Goal: Task Accomplishment & Management: Manage account settings

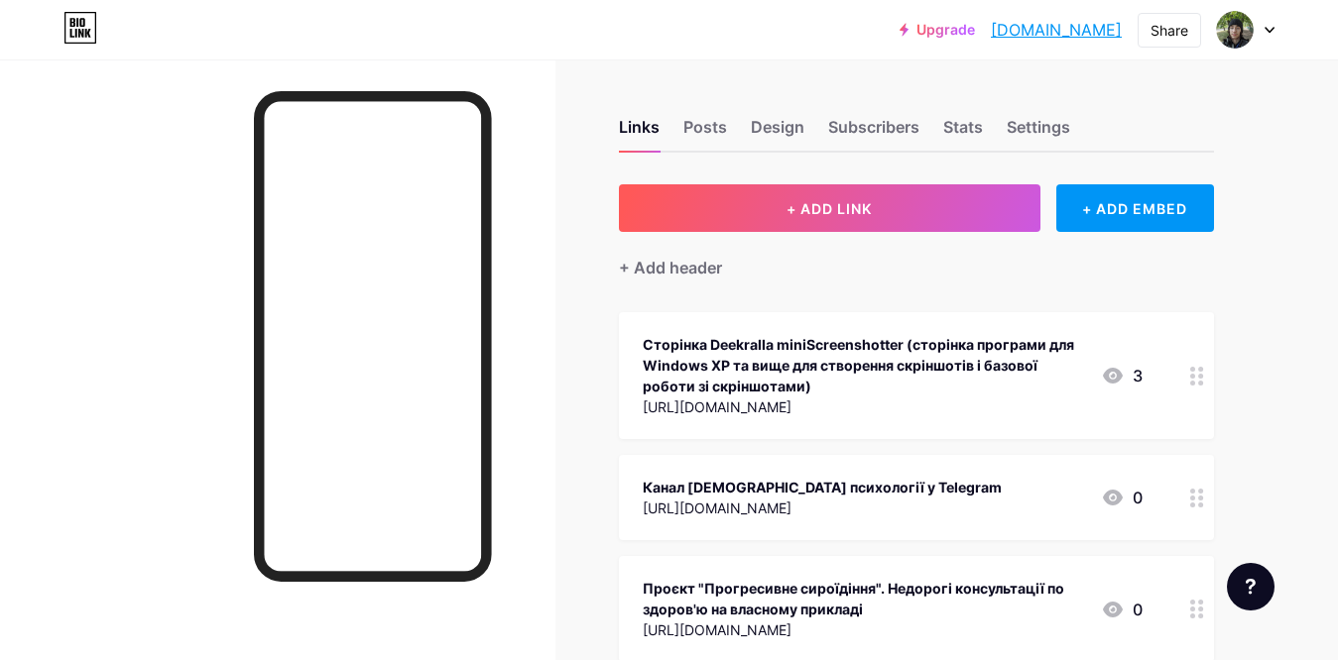
click at [1004, 126] on div "Links Posts Design Subscribers Stats Settings" at bounding box center [916, 117] width 595 height 69
drag, startPoint x: 1004, startPoint y: 126, endPoint x: 1016, endPoint y: 129, distance: 13.2
click at [1007, 127] on div "Links Posts Design Subscribers Stats Settings" at bounding box center [916, 117] width 595 height 69
click at [1016, 129] on div "Settings" at bounding box center [1038, 133] width 63 height 36
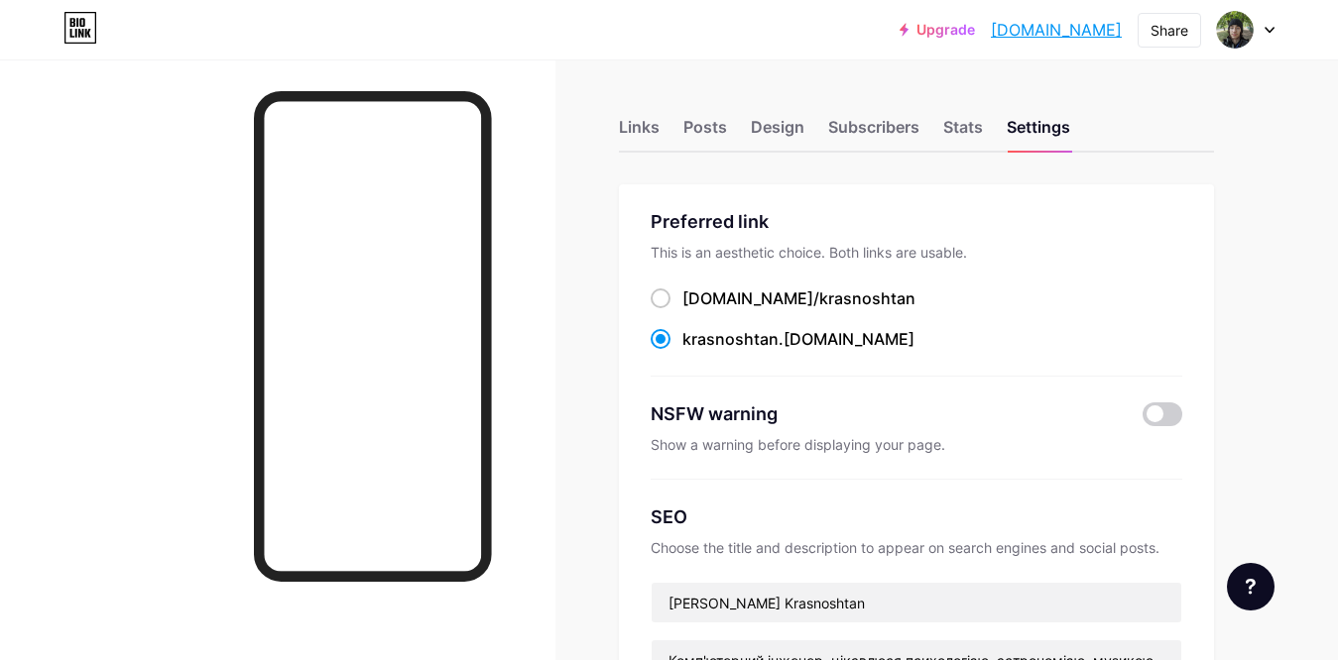
scroll to position [405, 0]
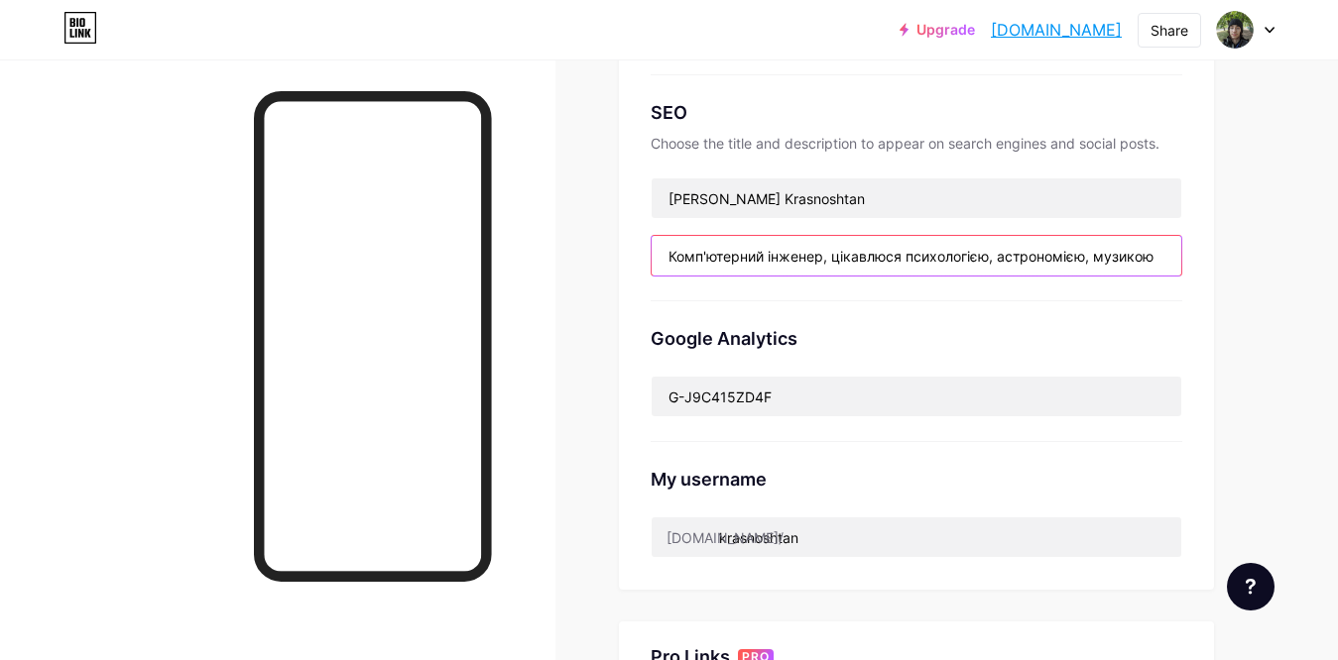
click at [968, 262] on input "Комп'ютерний інженер, цікавлюся психологією, астрономією, музикою" at bounding box center [917, 256] width 530 height 40
drag, startPoint x: 1157, startPoint y: 257, endPoint x: 627, endPoint y: 260, distance: 530.6
click at [652, 260] on input "Комп'ютерний інженер, цікавлюся психологією, астрономією, музикою" at bounding box center [917, 256] width 530 height 40
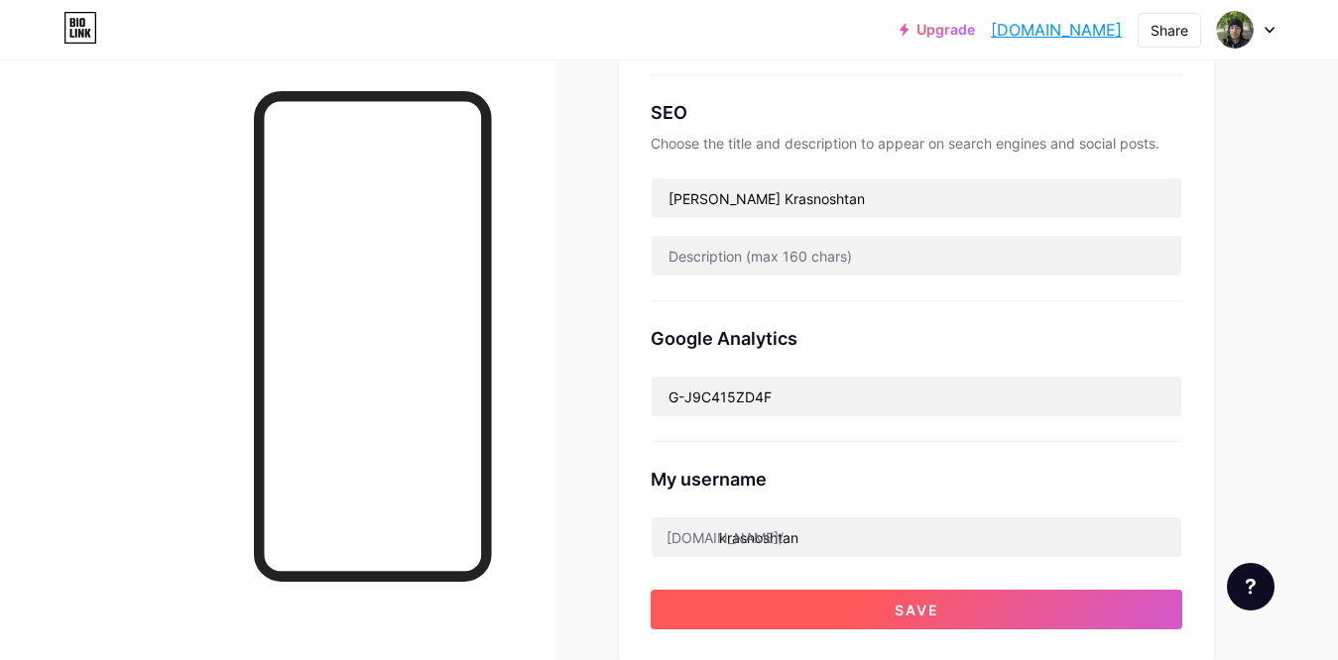
click at [768, 615] on button "Save" at bounding box center [917, 610] width 532 height 40
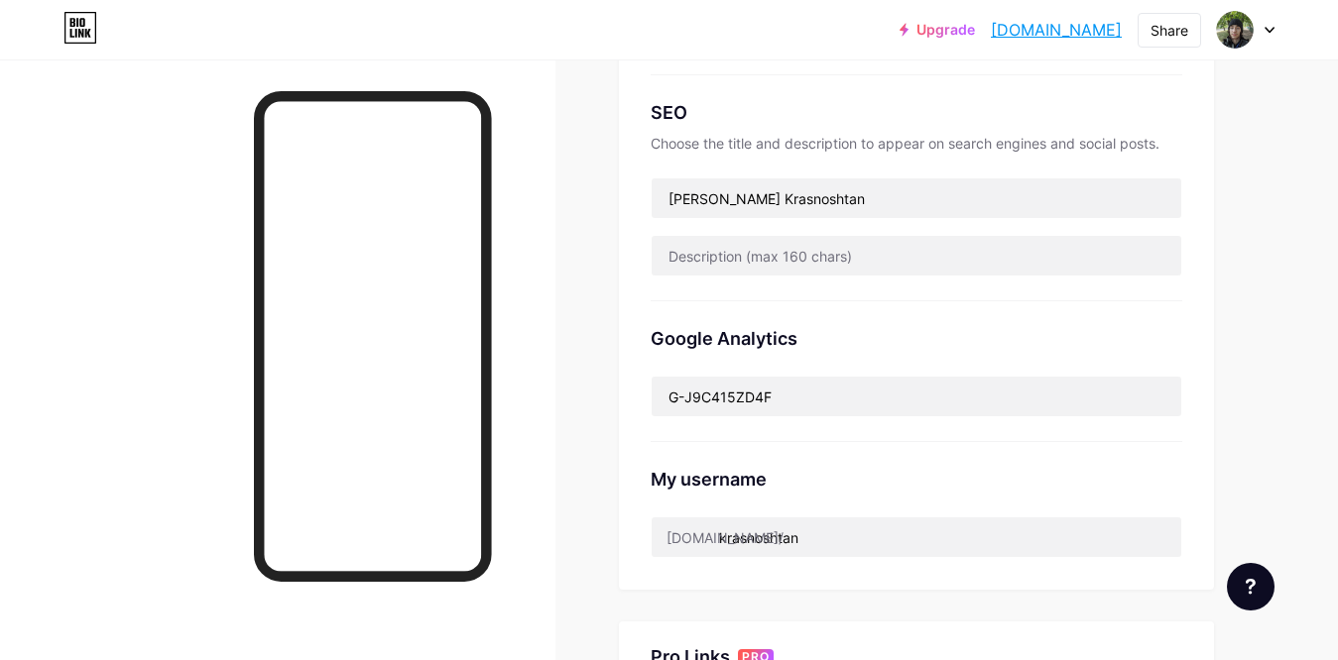
scroll to position [0, 0]
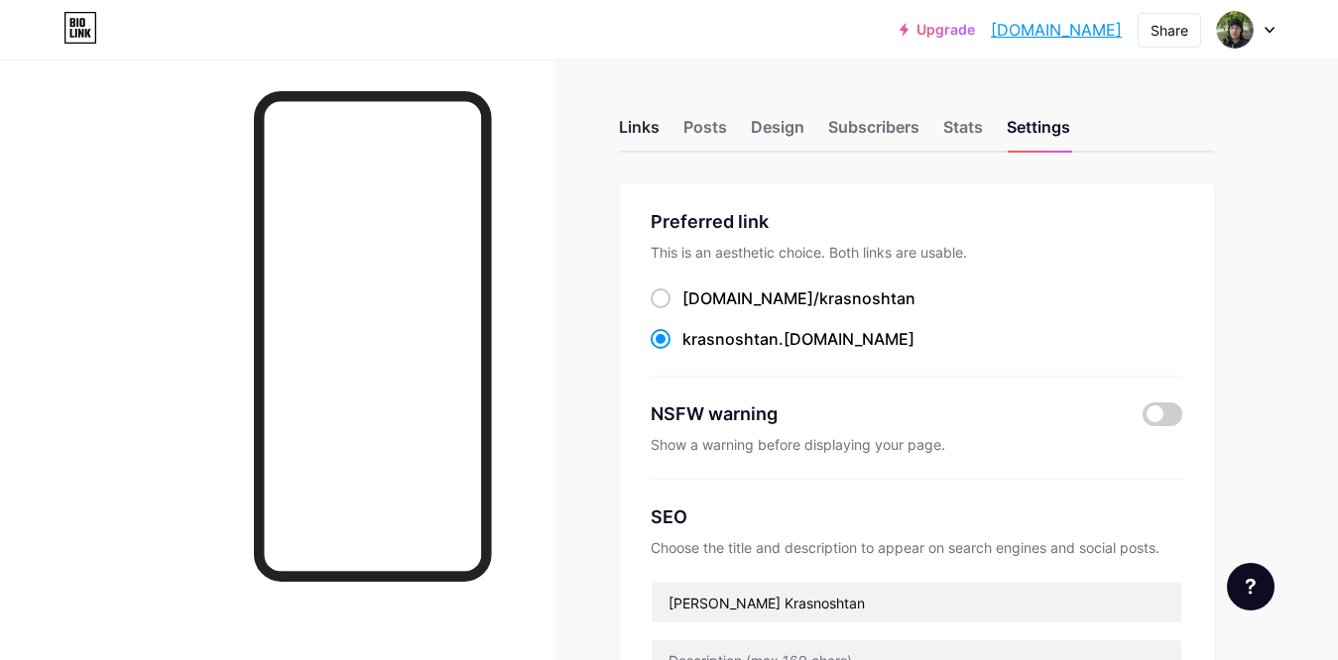
click at [623, 126] on div "Links" at bounding box center [639, 133] width 41 height 36
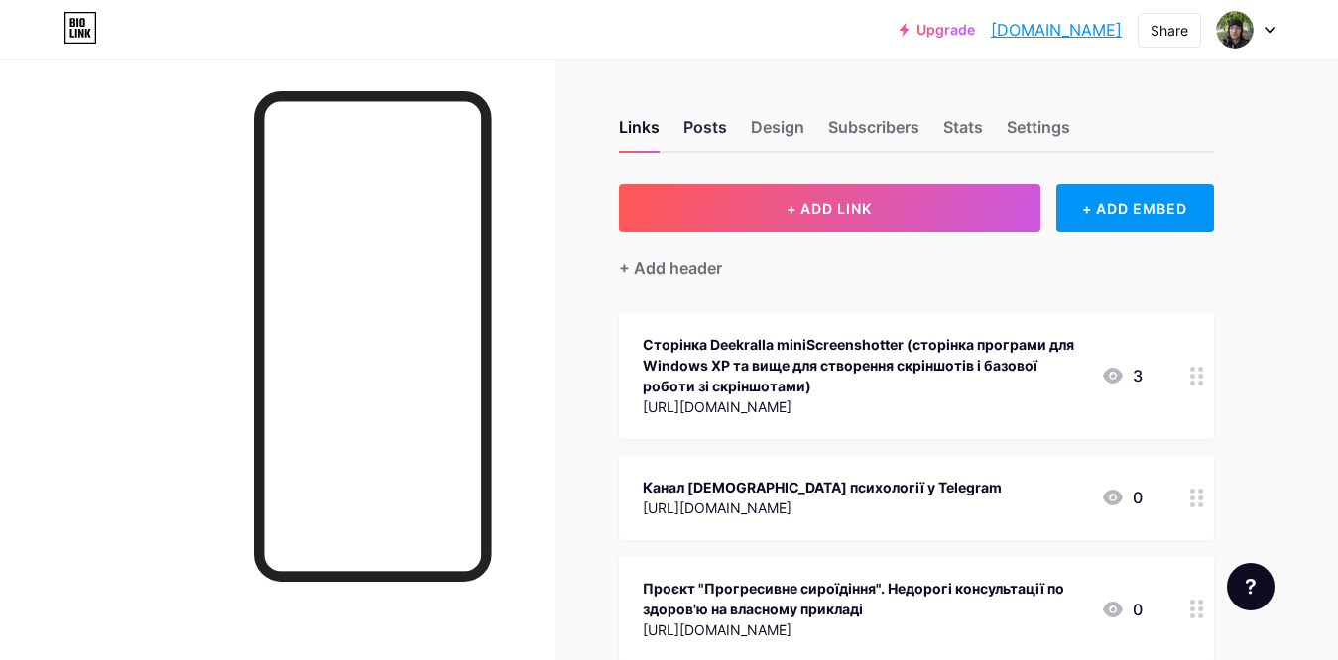
click at [703, 126] on div "Posts" at bounding box center [705, 133] width 44 height 36
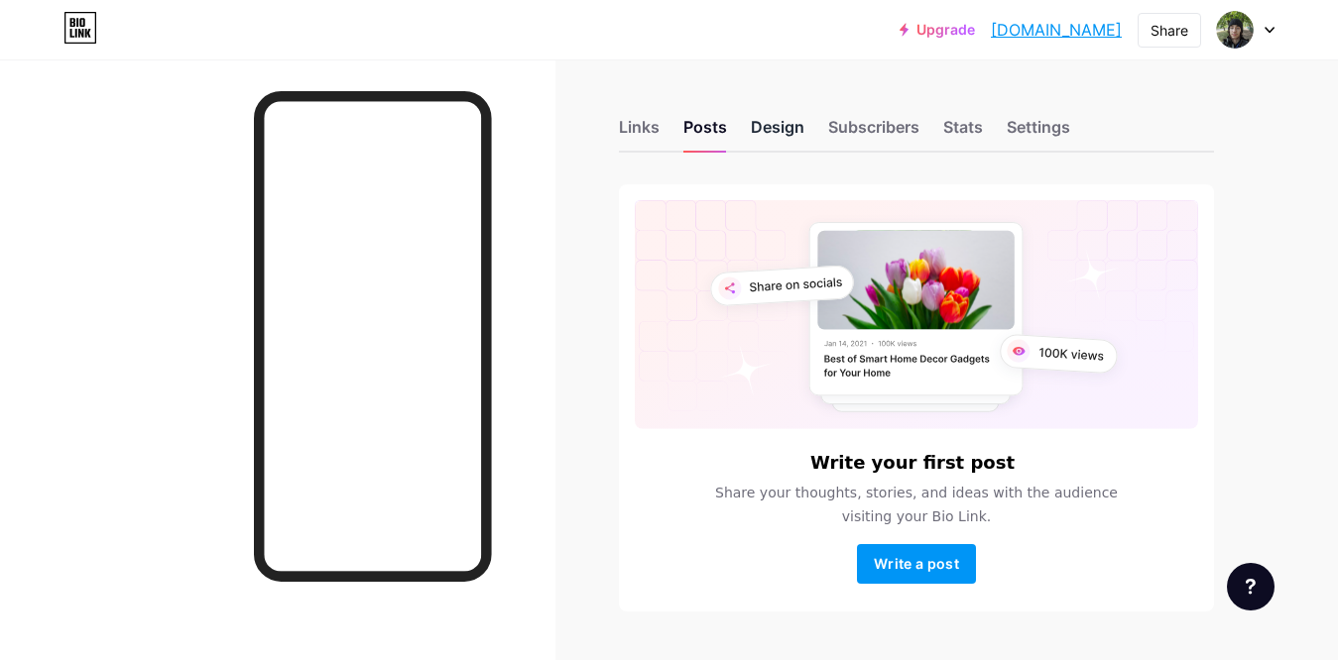
click at [778, 126] on div "Design" at bounding box center [778, 133] width 54 height 36
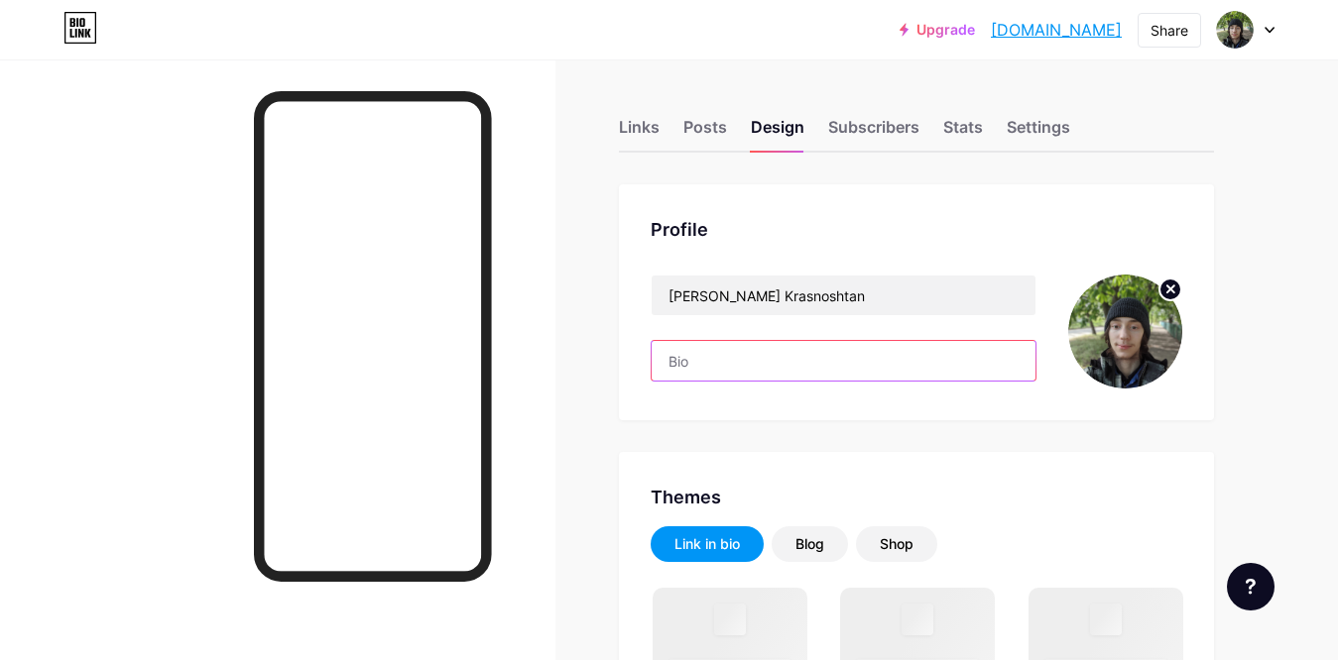
click at [846, 355] on input "text" at bounding box center [844, 361] width 384 height 40
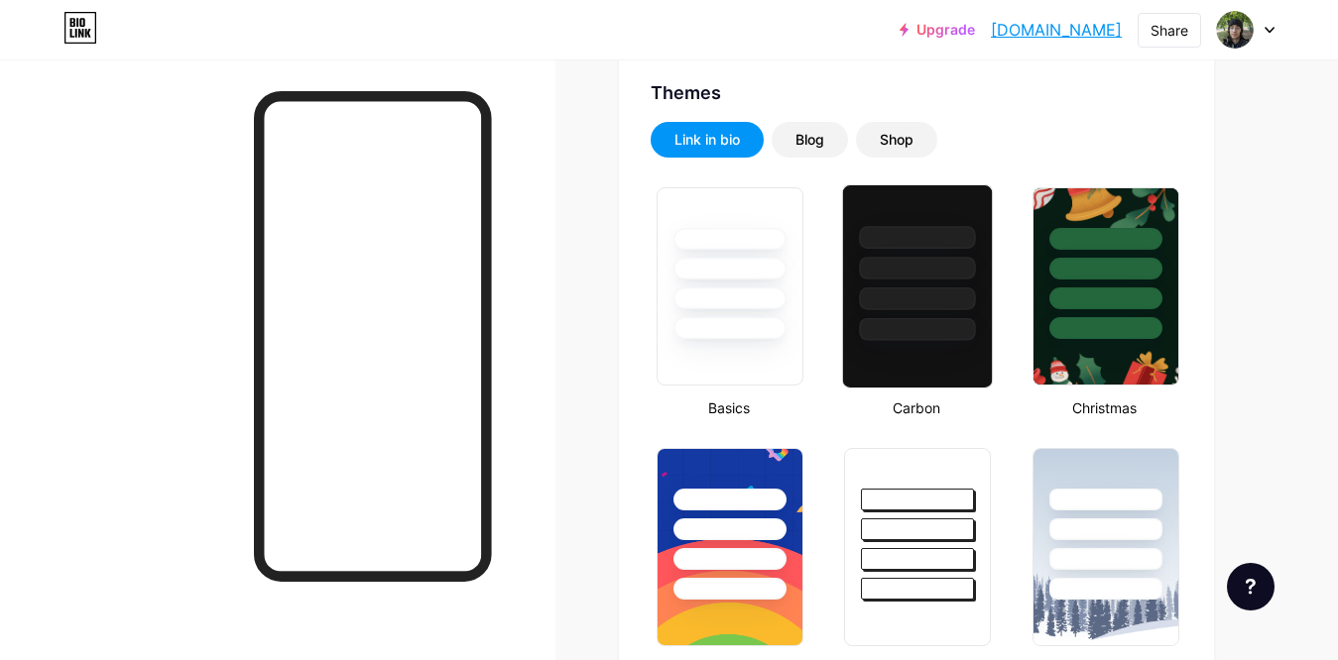
type input "#00ff40"
type input "#000000"
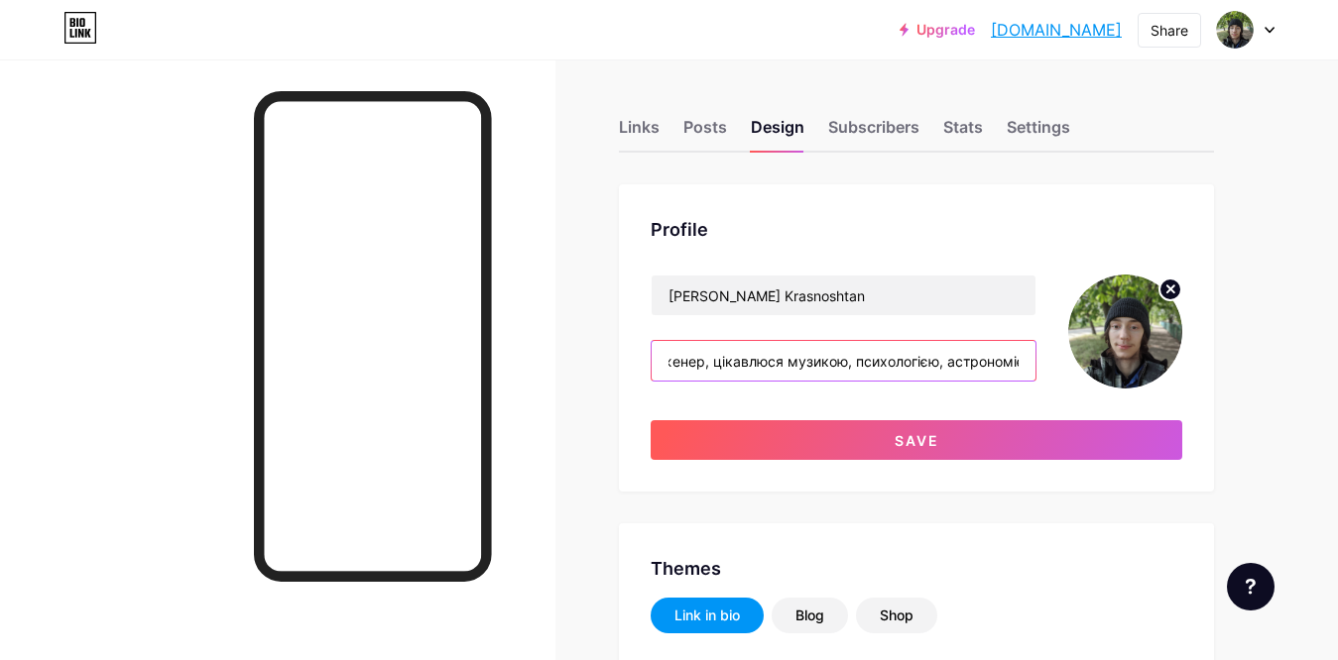
scroll to position [0, 136]
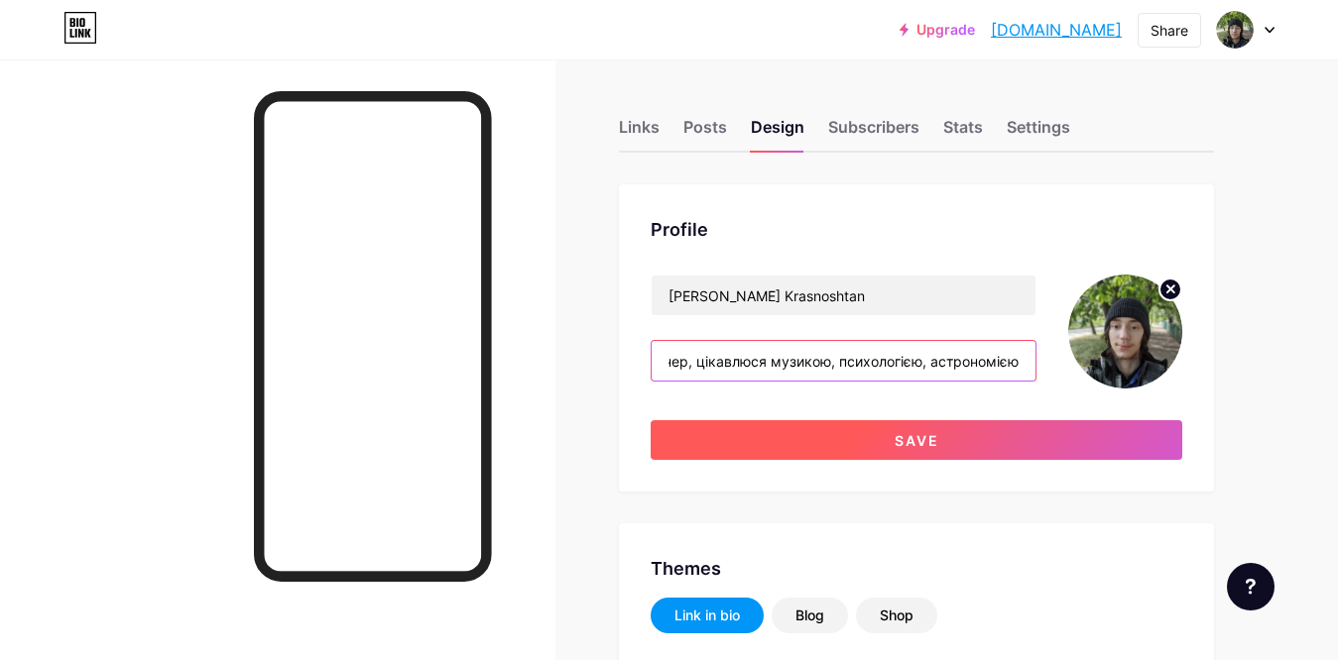
type input "Комп'ютерний інженер, цікавлюся музикою, психологією, астрономією"
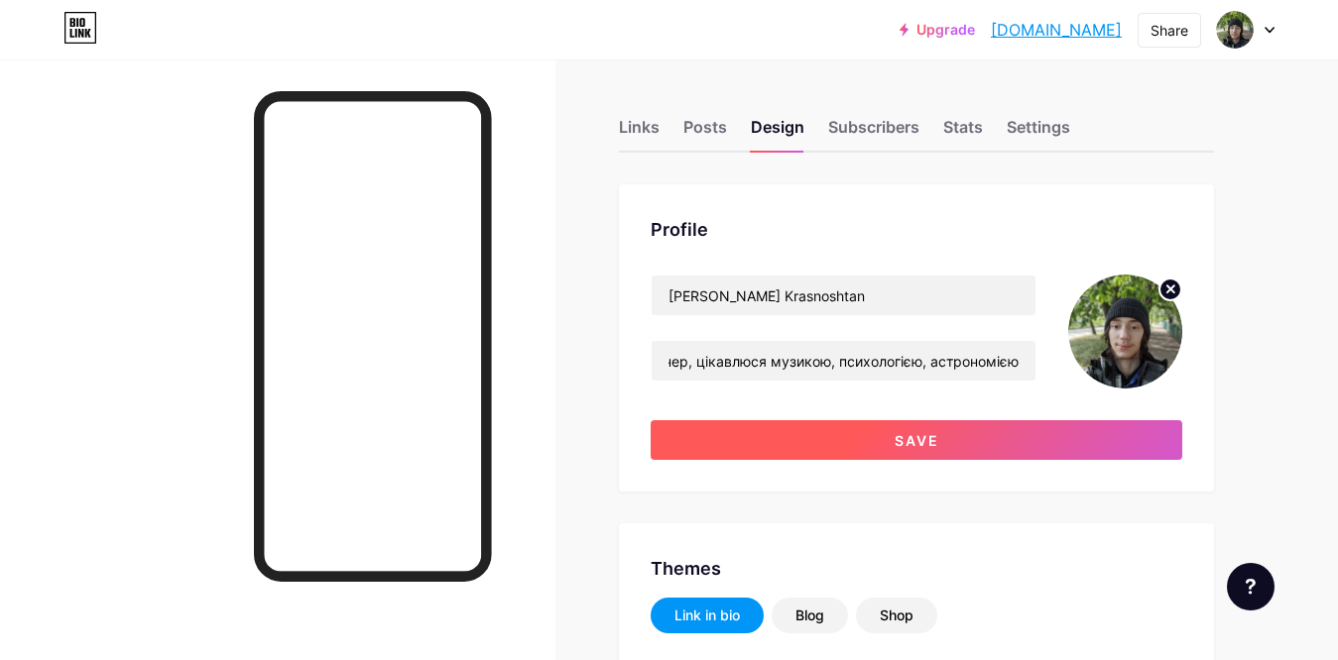
click at [906, 438] on span "Save" at bounding box center [916, 440] width 45 height 17
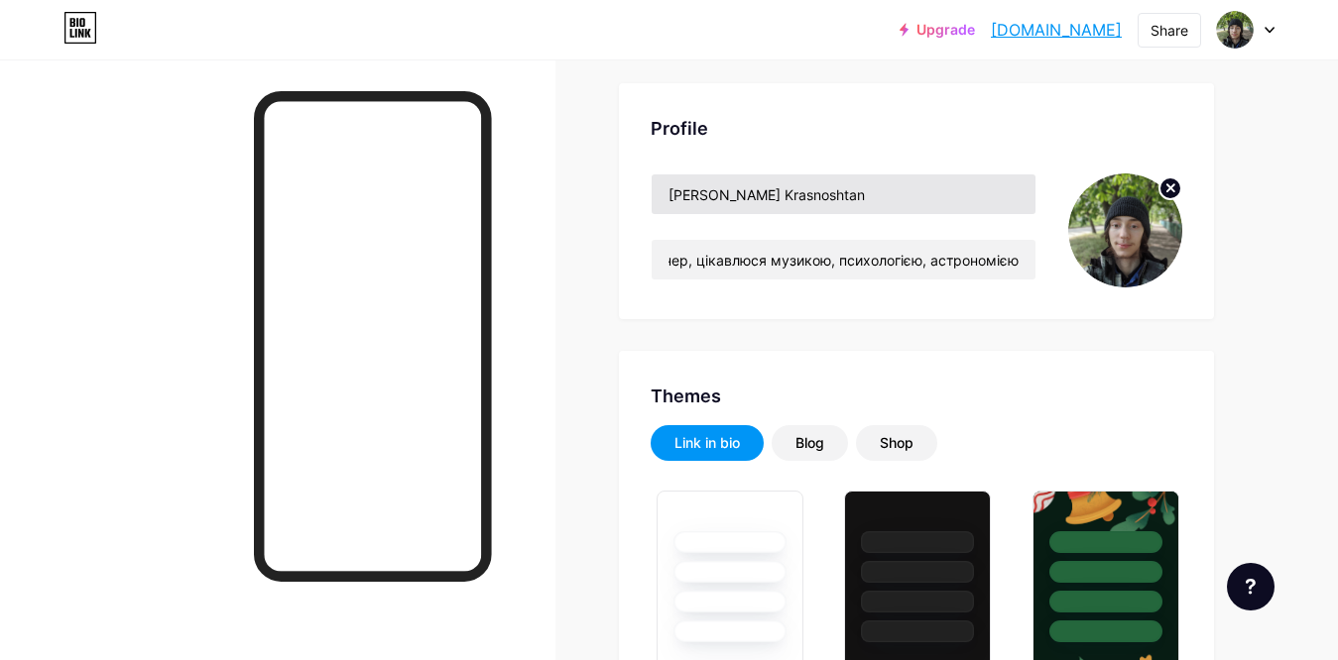
scroll to position [0, 0]
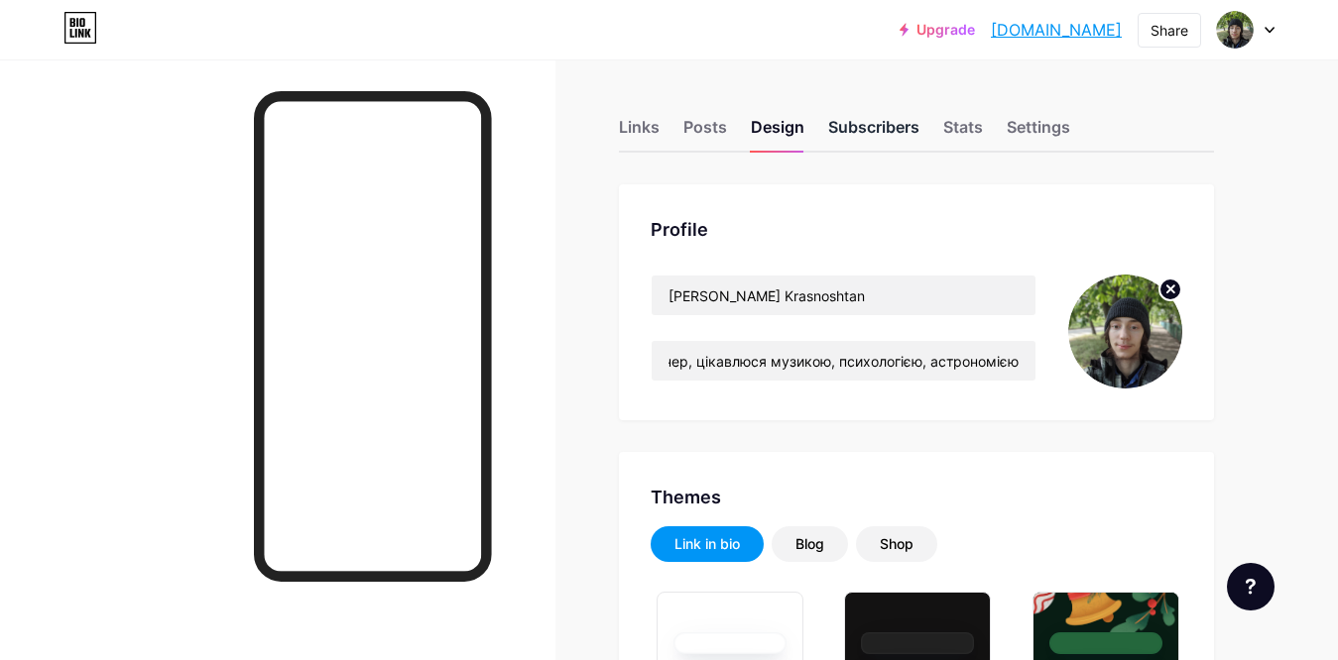
click at [874, 141] on div "Subscribers" at bounding box center [873, 133] width 91 height 36
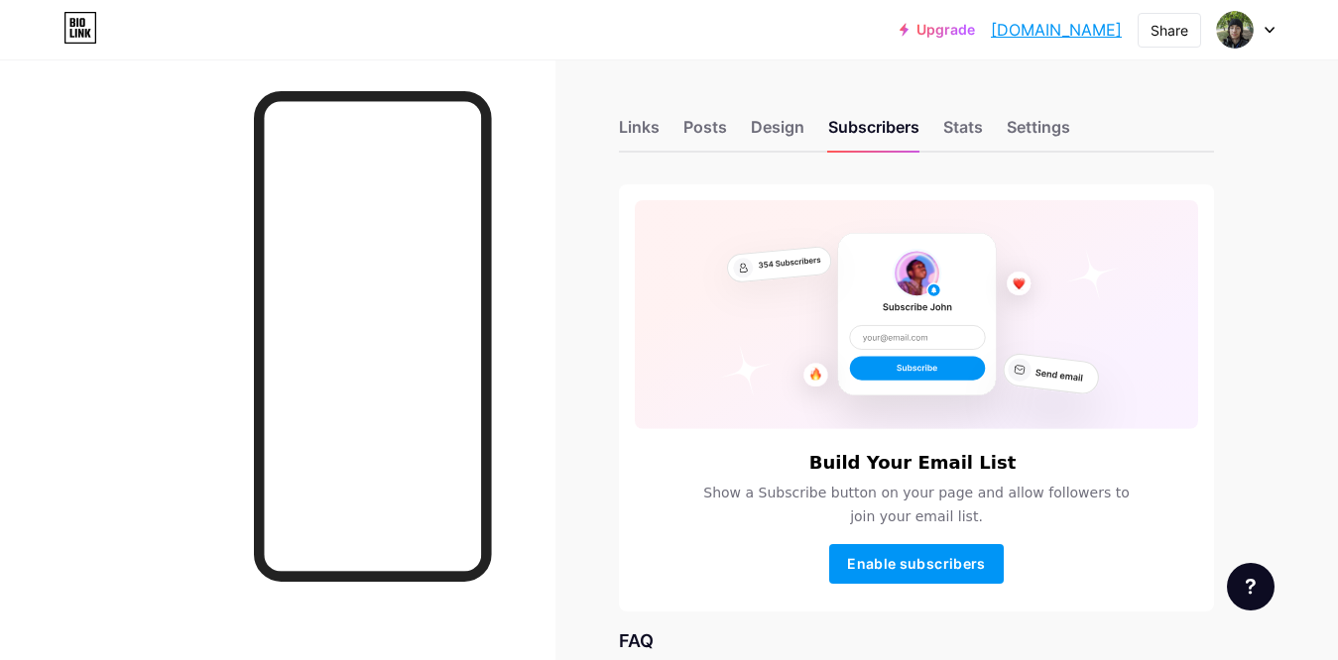
click at [957, 110] on div "Links Posts Design Subscribers Stats Settings" at bounding box center [916, 117] width 595 height 69
click at [958, 118] on div "Stats" at bounding box center [963, 133] width 40 height 36
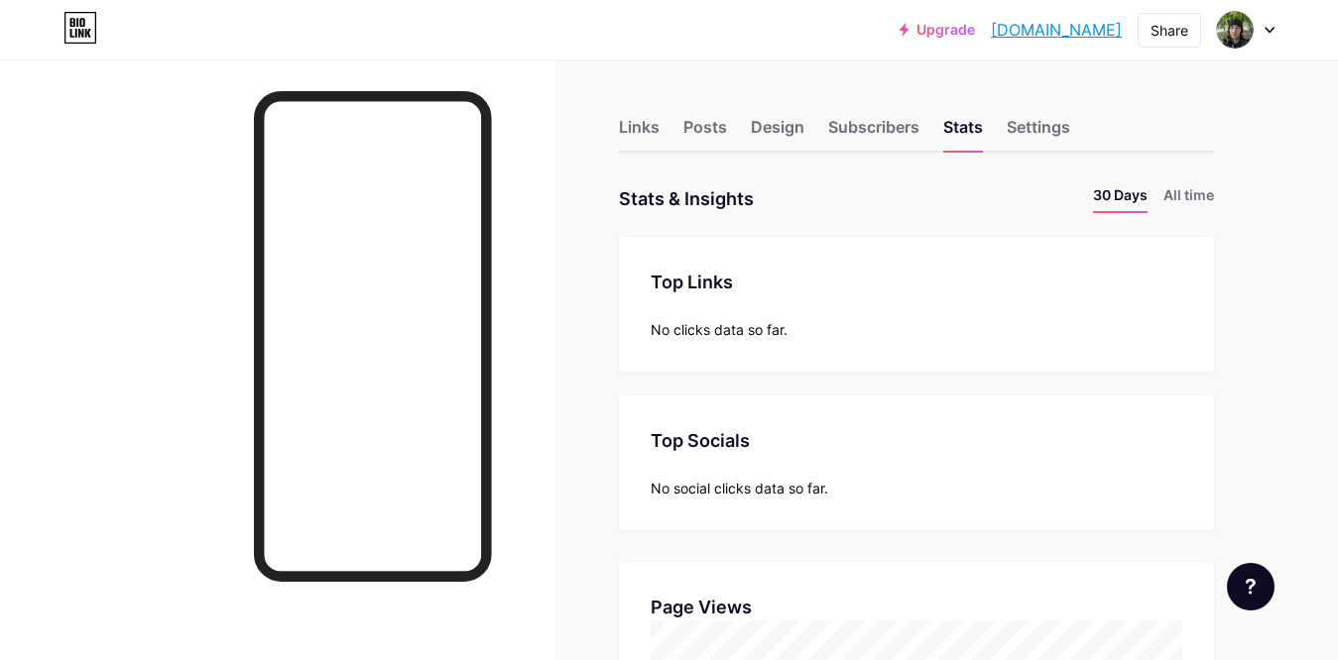
click at [1053, 121] on div "Settings" at bounding box center [1038, 133] width 63 height 36
